Goal: Book appointment/travel/reservation

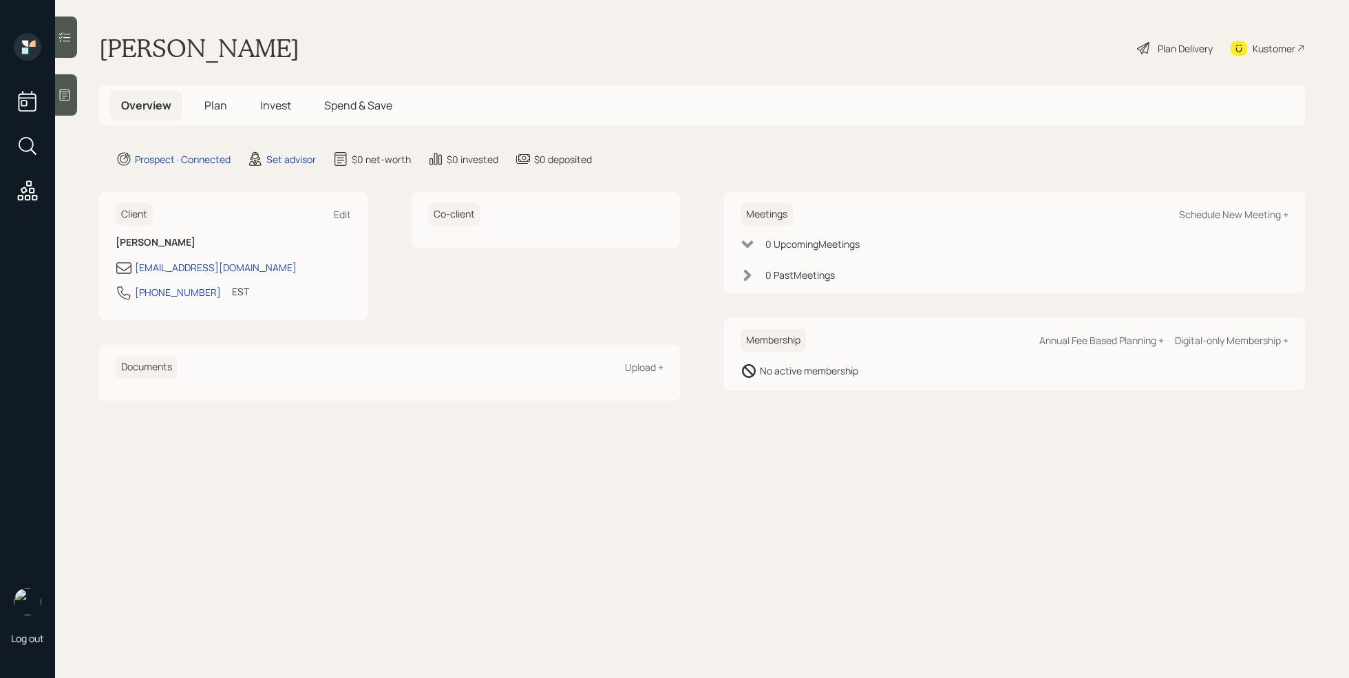
click at [63, 101] on icon at bounding box center [65, 95] width 14 height 14
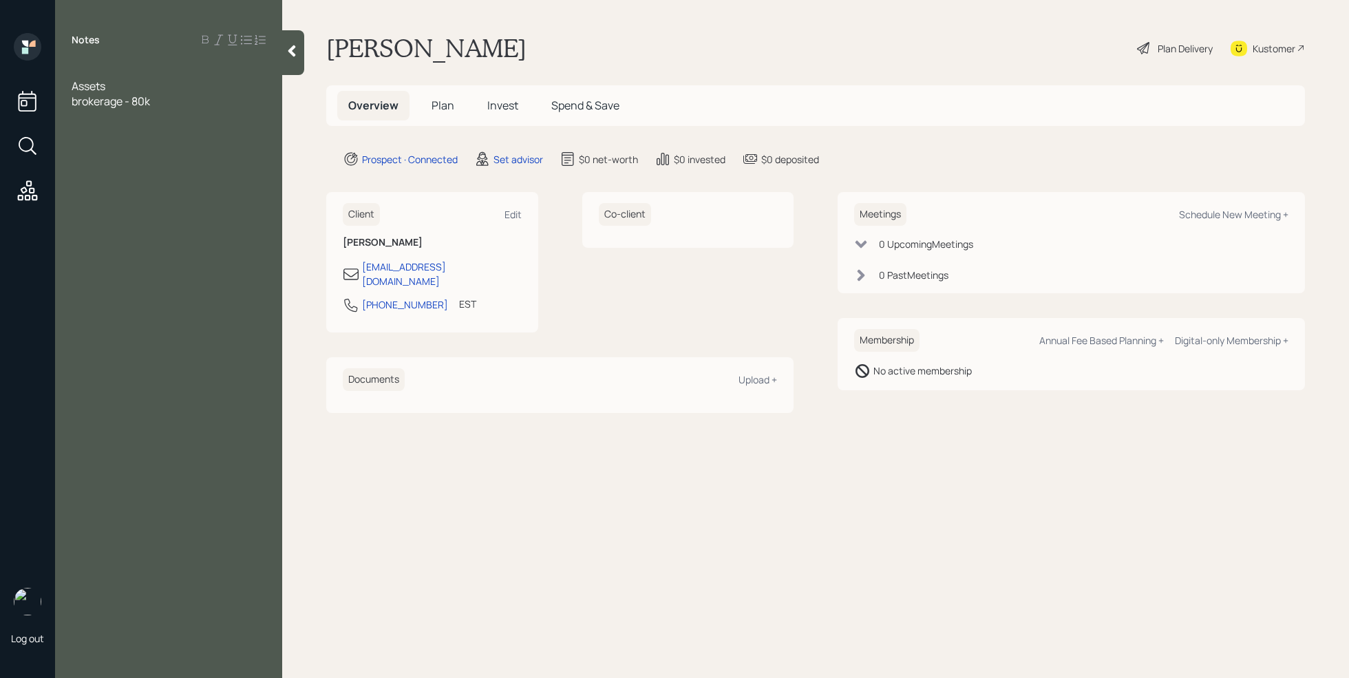
click at [81, 66] on div at bounding box center [169, 70] width 194 height 15
click at [84, 74] on span "Ag 65" at bounding box center [86, 70] width 28 height 15
click at [1251, 220] on div "Schedule New Meeting +" at bounding box center [1233, 214] width 109 height 13
select select "round-[PERSON_NAME]"
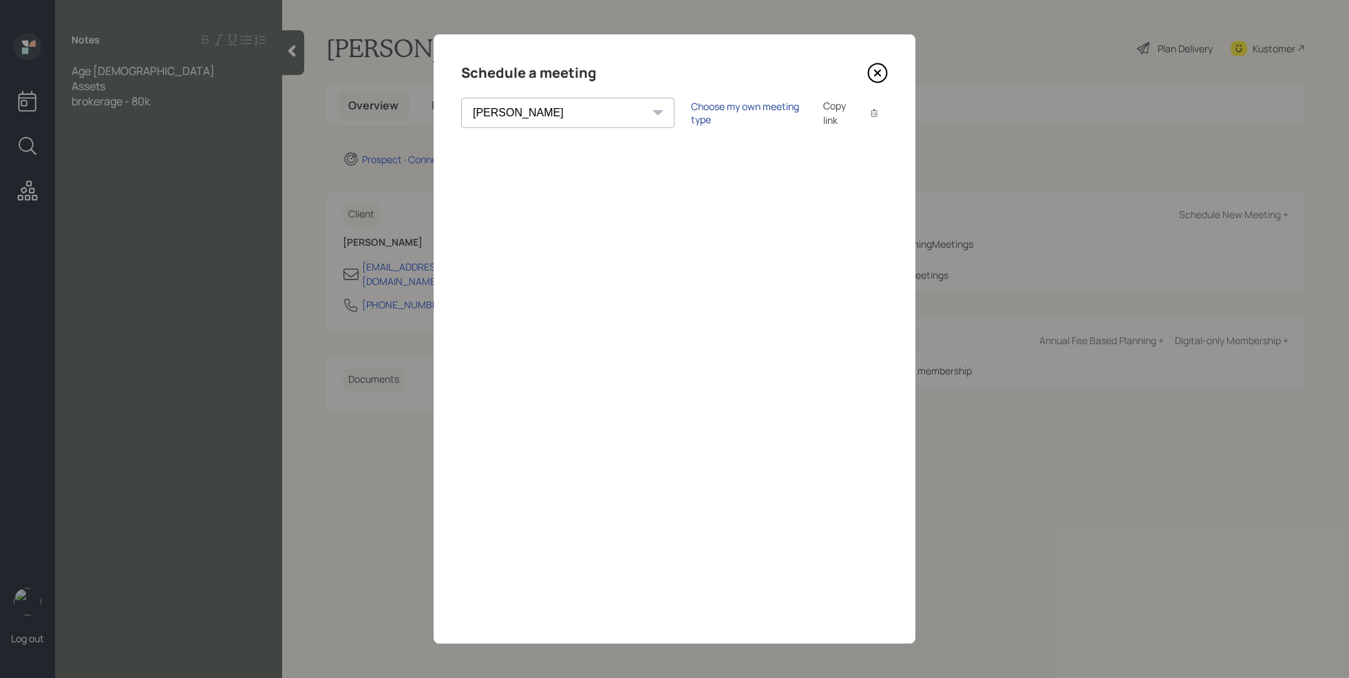
click at [691, 110] on div "Choose my own meeting type" at bounding box center [749, 113] width 116 height 26
